Goal: Navigation & Orientation: Find specific page/section

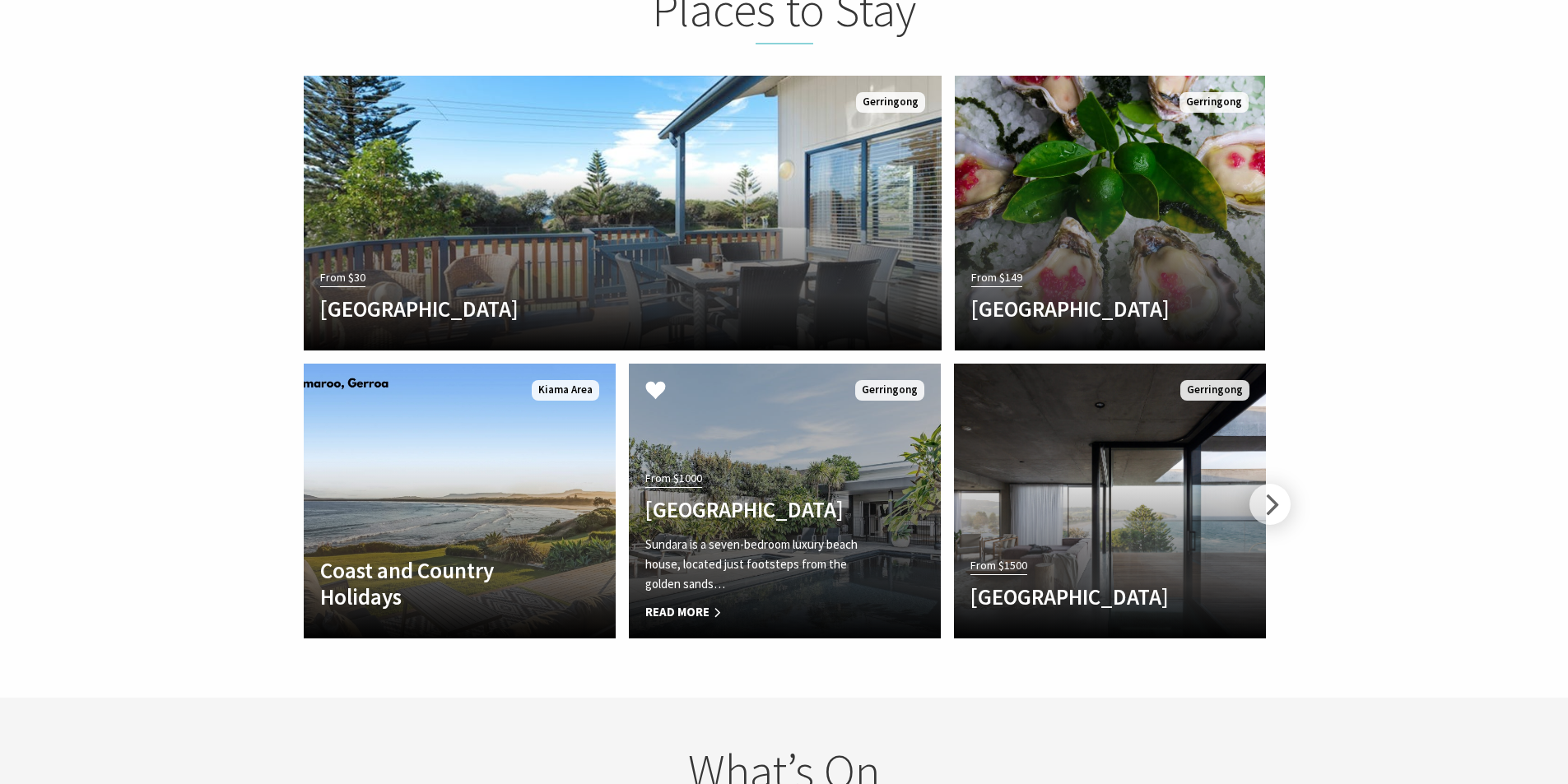
scroll to position [2798, 0]
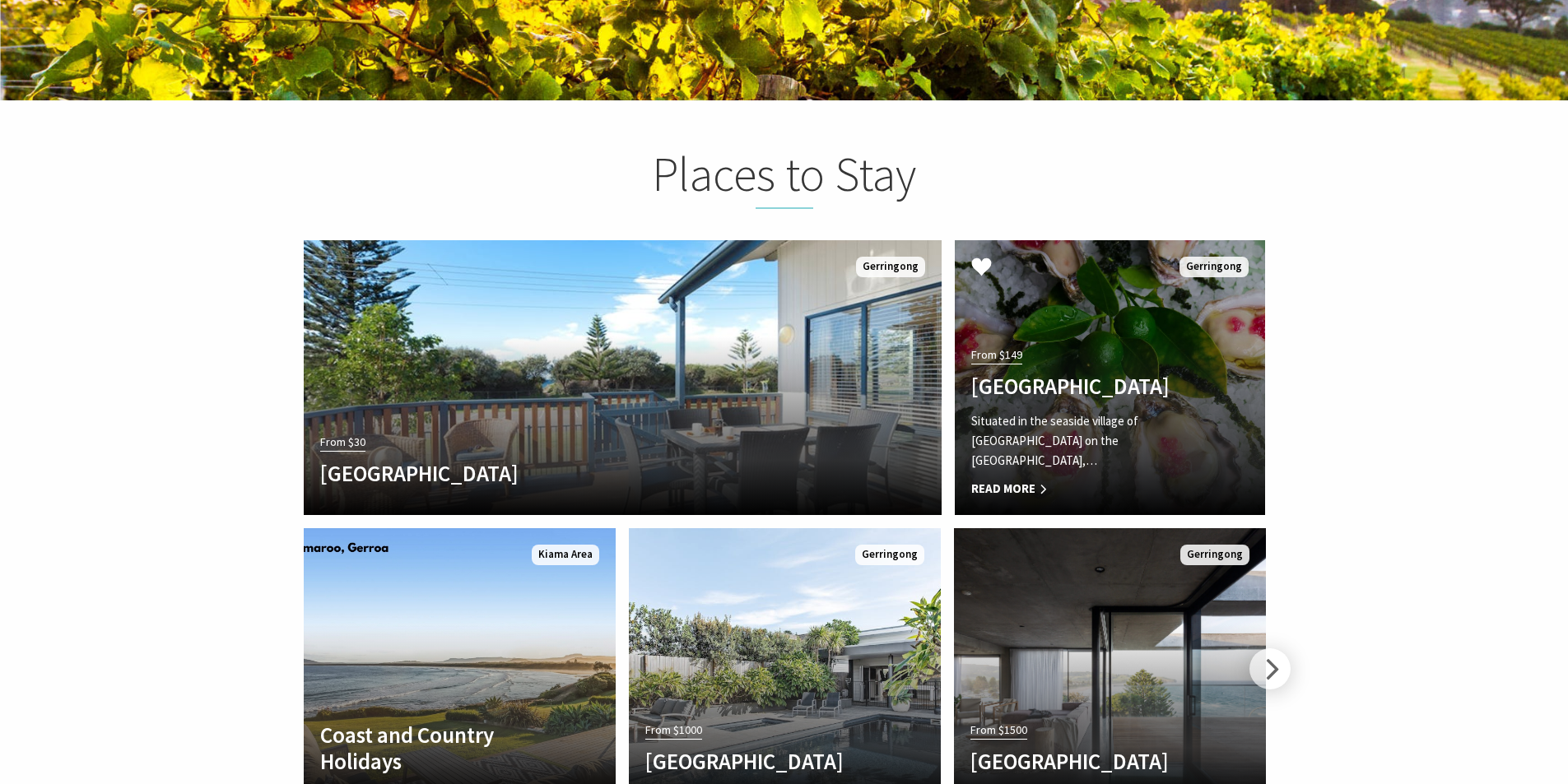
click at [1050, 373] on h4 "[GEOGRAPHIC_DATA]" at bounding box center [1087, 386] width 230 height 27
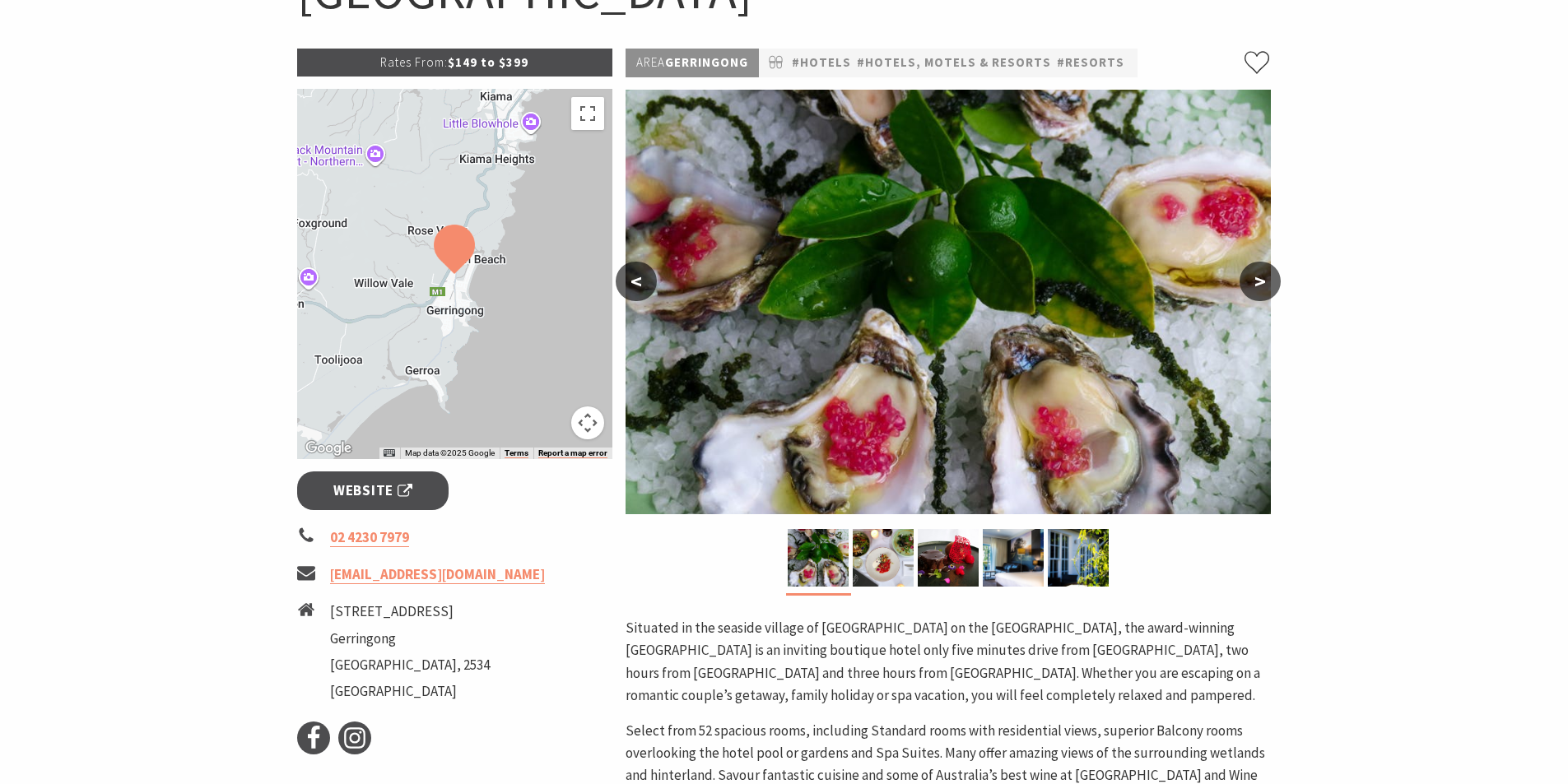
scroll to position [462, 0]
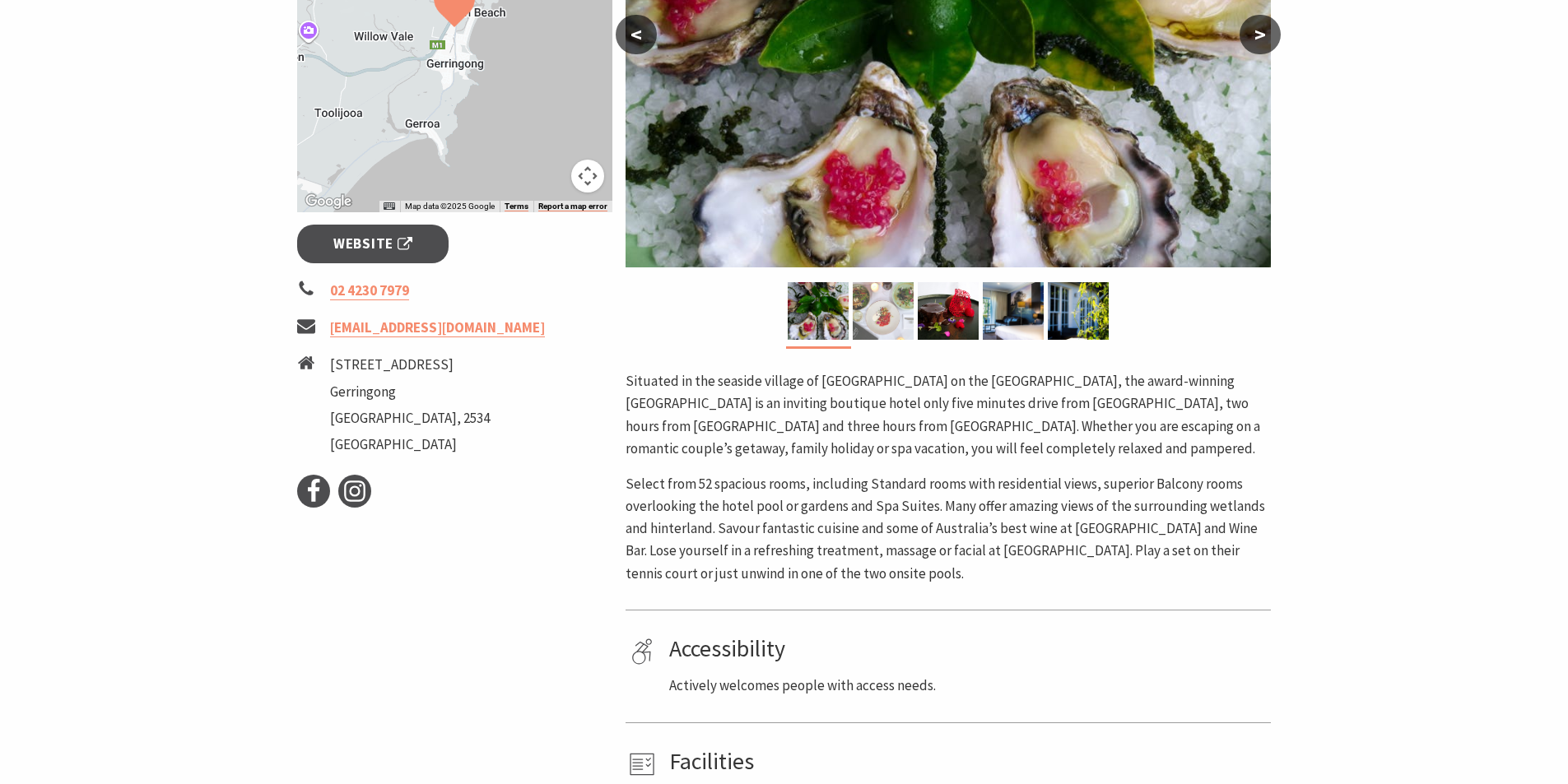
click at [886, 314] on img at bounding box center [883, 311] width 61 height 58
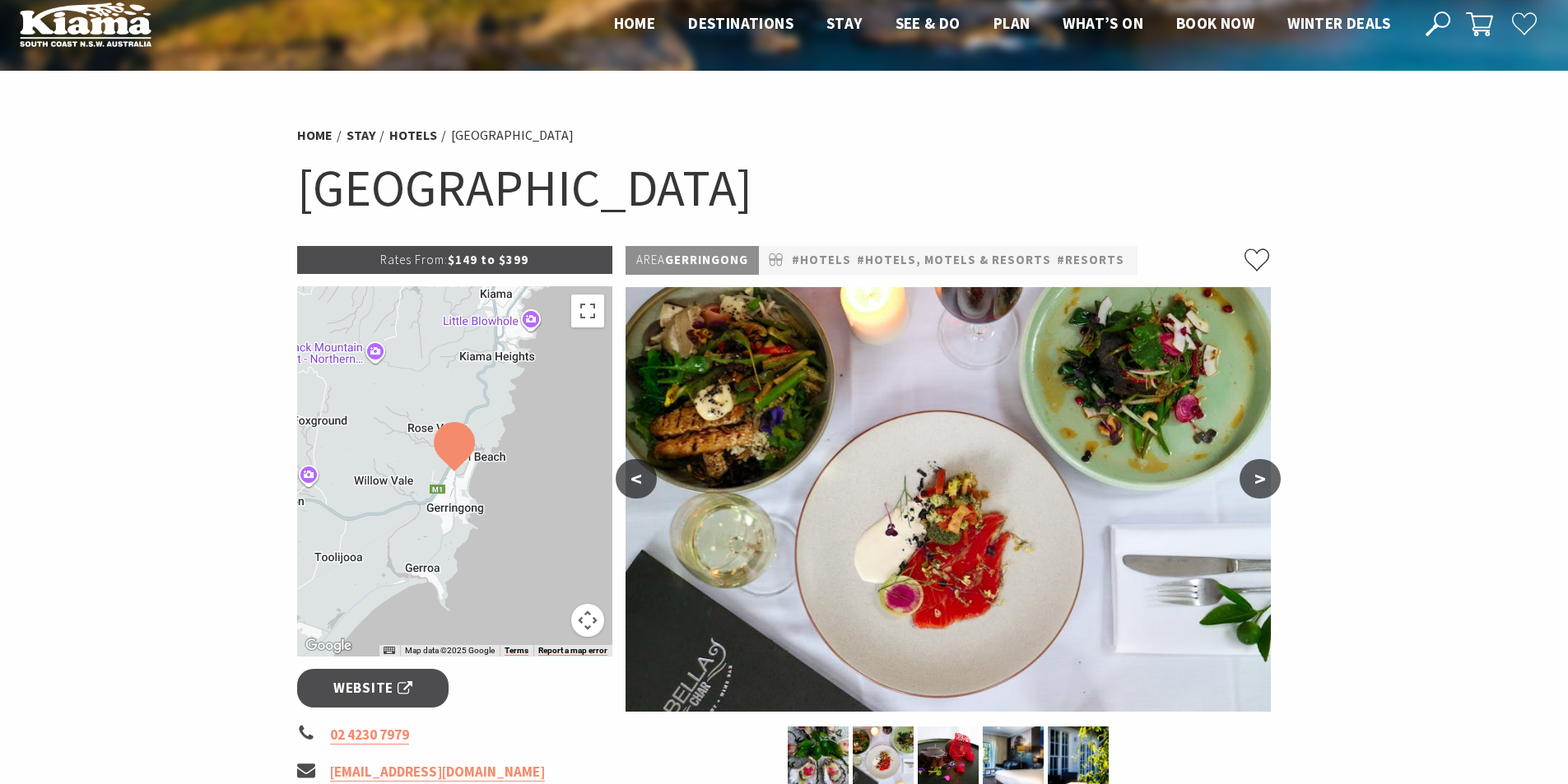
scroll to position [0, 0]
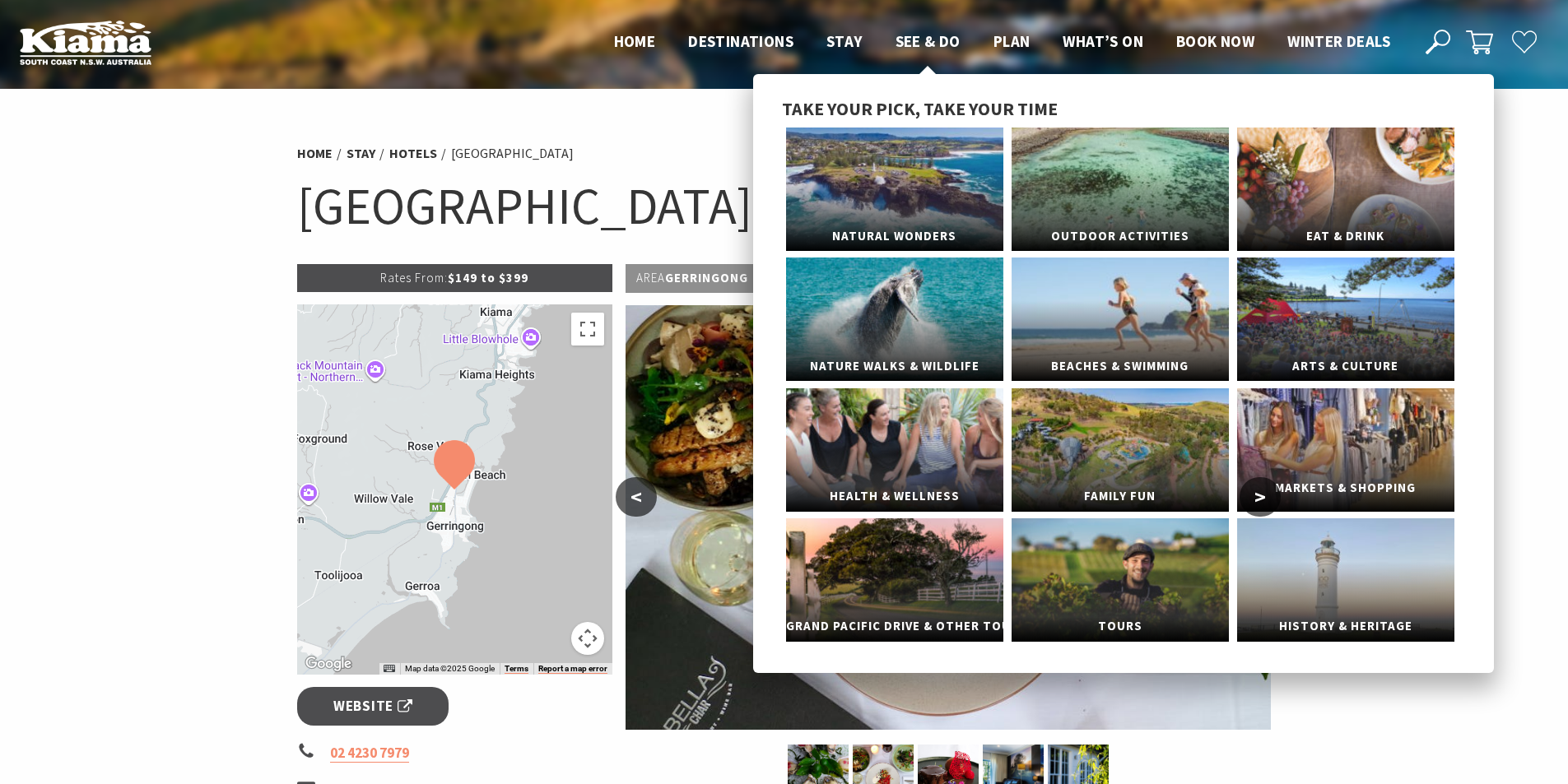
click at [1375, 463] on link "Markets & Shopping" at bounding box center [1346, 449] width 217 height 123
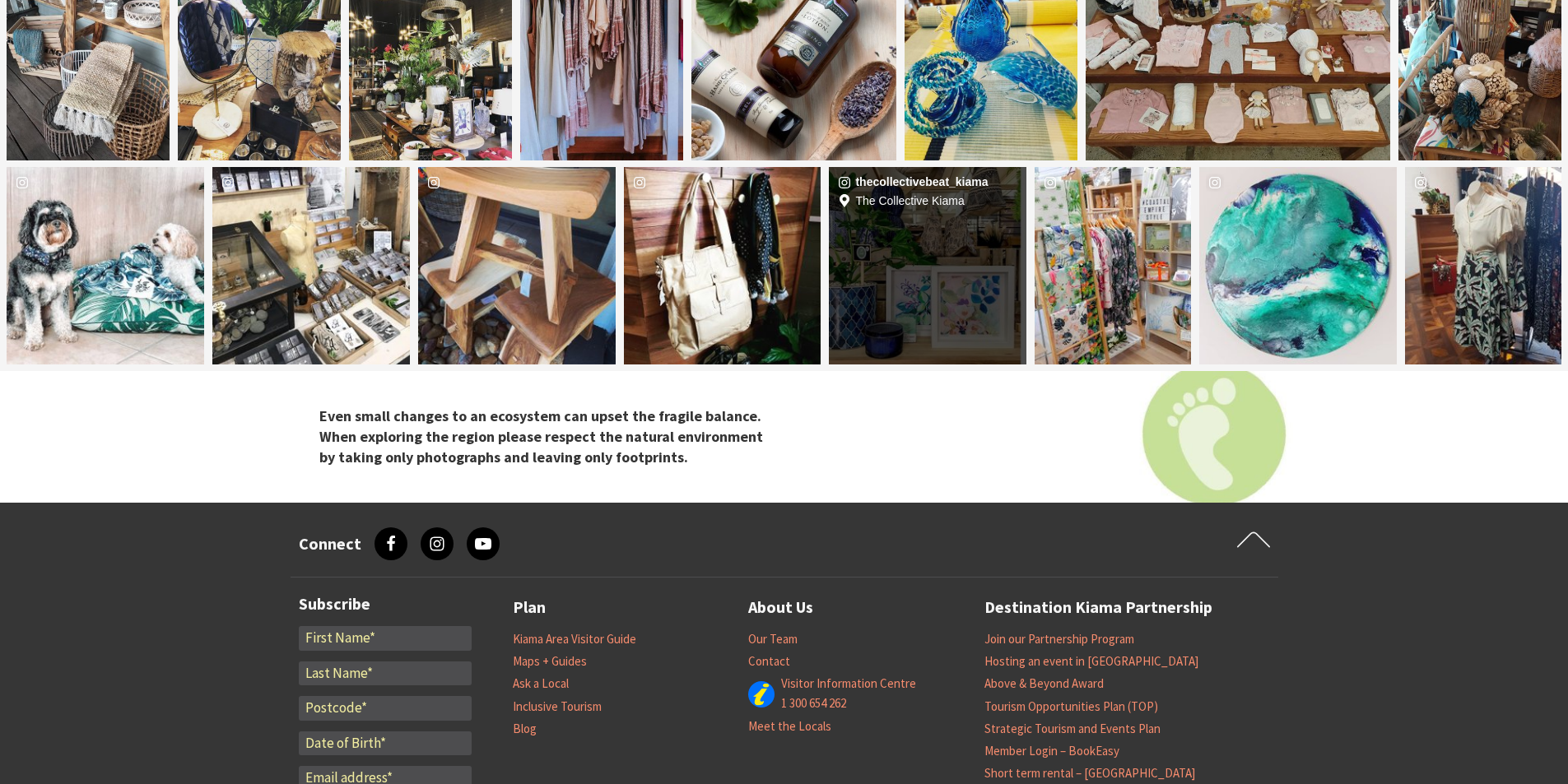
scroll to position [1564, 0]
